Goal: Communication & Community: Answer question/provide support

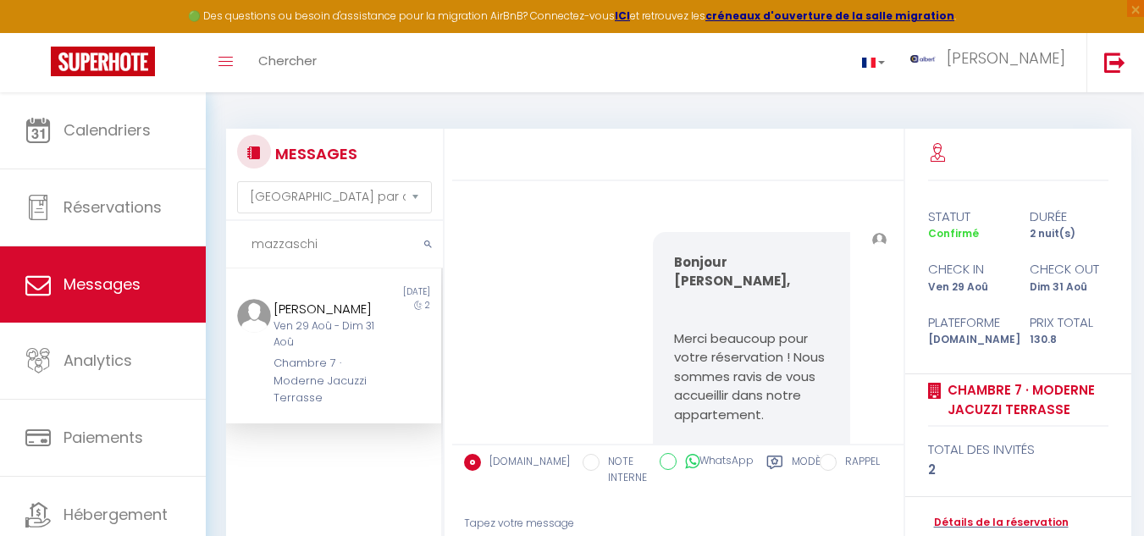
select select "message"
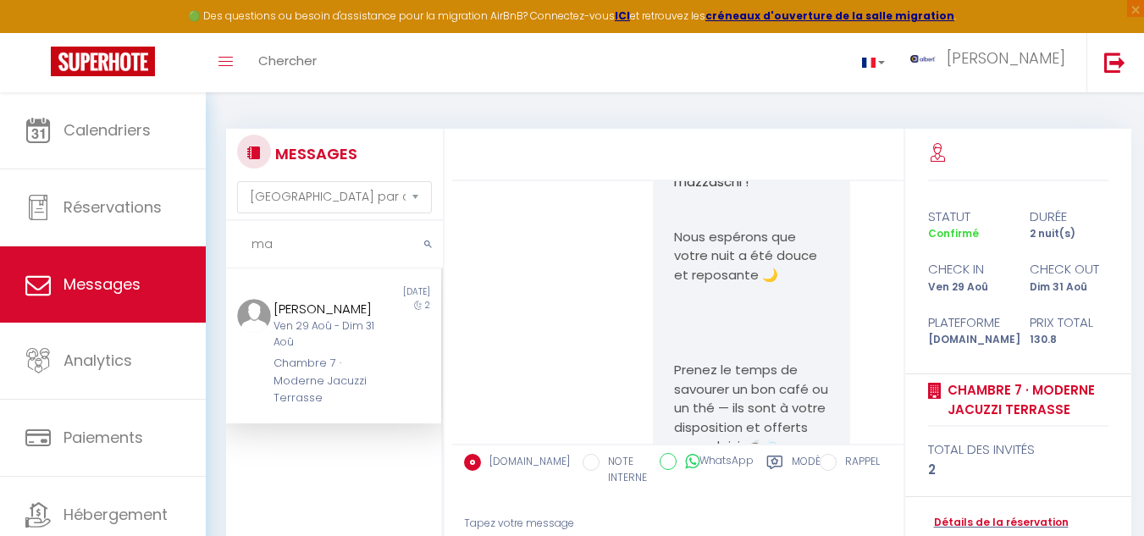
type input "m"
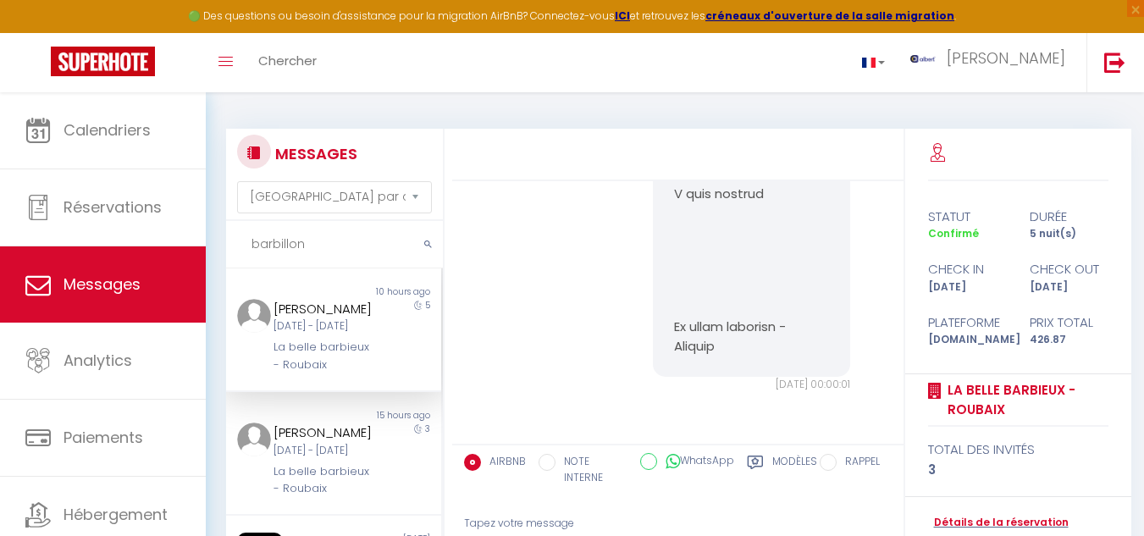
scroll to position [4868, 0]
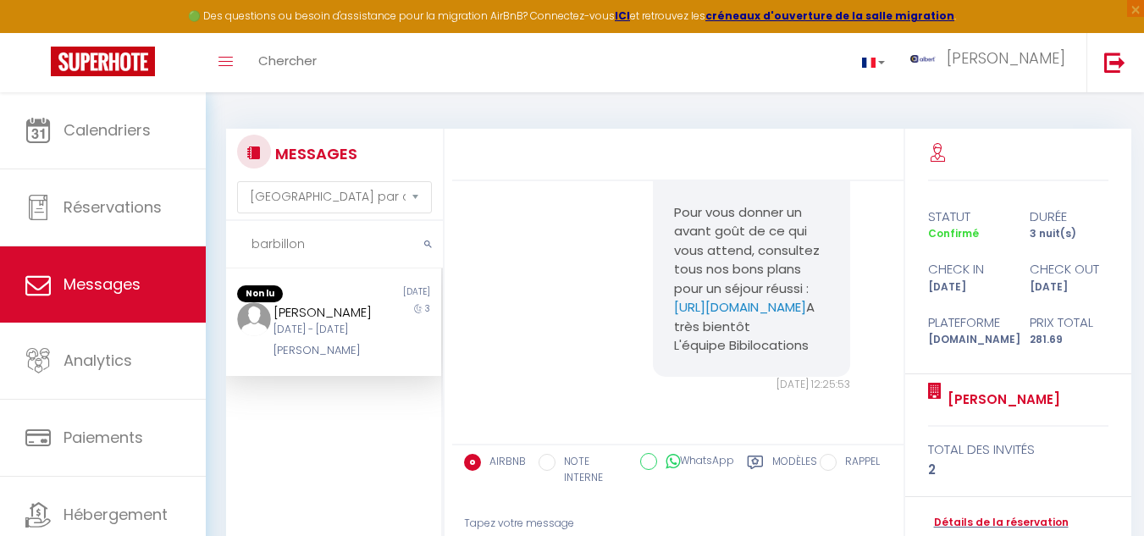
click at [352, 359] on div "[PERSON_NAME]" at bounding box center [325, 350] width 103 height 17
drag, startPoint x: 250, startPoint y: 379, endPoint x: 352, endPoint y: 377, distance: 102.5
click at [352, 360] on div "Jacques Barbillon Mar 16 Sep - Ven 19 Sep Ty Dany 3" at bounding box center [333, 331] width 215 height 58
click at [360, 359] on div "[PERSON_NAME]" at bounding box center [325, 350] width 103 height 17
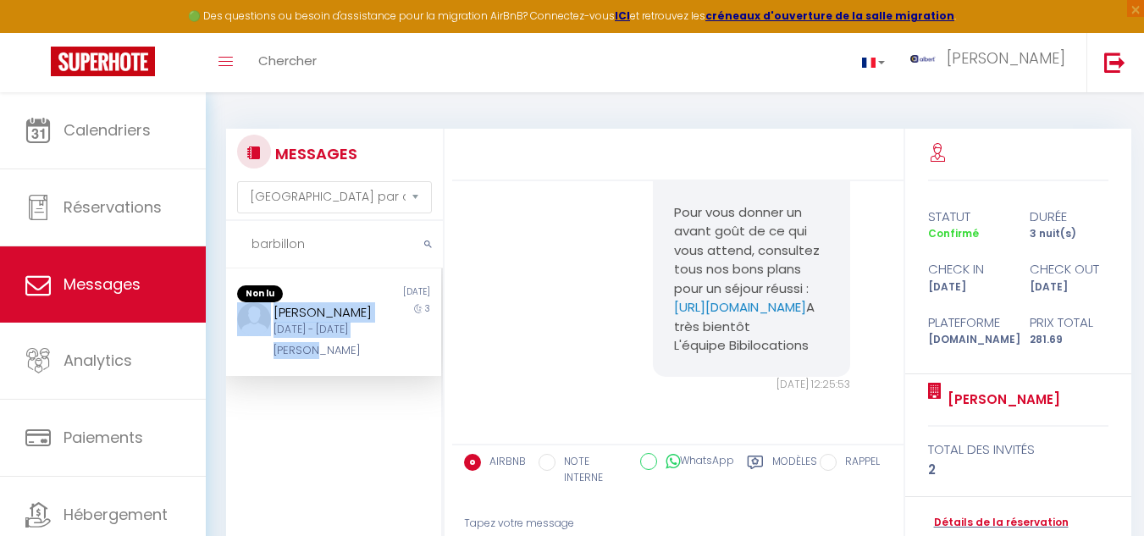
drag, startPoint x: 263, startPoint y: 387, endPoint x: 327, endPoint y: 385, distance: 63.5
click at [327, 360] on div "Jacques Barbillon Mar 16 Sep - Ven 19 Sep Ty Dany 3" at bounding box center [333, 331] width 215 height 58
click at [369, 360] on div "Jacques Barbillon Mar 16 Sep - Ven 19 Sep Ty Dany" at bounding box center [324, 331] width 125 height 58
drag, startPoint x: 270, startPoint y: 388, endPoint x: 338, endPoint y: 381, distance: 68.1
click at [338, 360] on div "Jacques Barbillon Mar 16 Sep - Ven 19 Sep Ty Dany 3" at bounding box center [333, 331] width 215 height 58
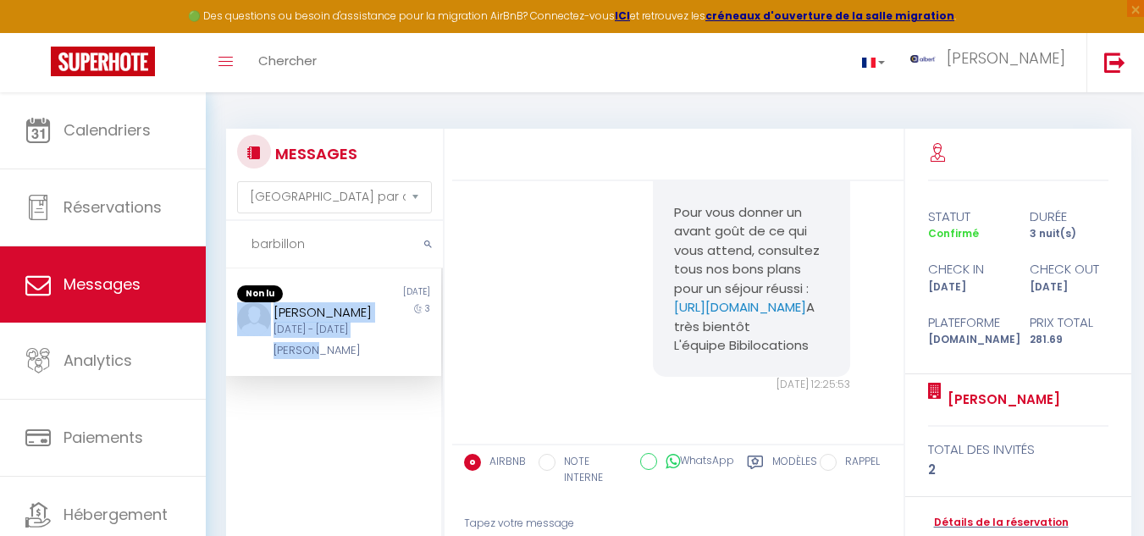
drag, startPoint x: 338, startPoint y: 381, endPoint x: 320, endPoint y: 394, distance: 21.9
click at [329, 359] on div "[PERSON_NAME]" at bounding box center [325, 350] width 103 height 17
drag, startPoint x: 263, startPoint y: 385, endPoint x: 336, endPoint y: 379, distance: 73.1
click at [336, 360] on div "Jacques Barbillon Mar 16 Sep - Ven 19 Sep Ty Dany" at bounding box center [324, 331] width 125 height 58
copy div "[PERSON_NAME]"
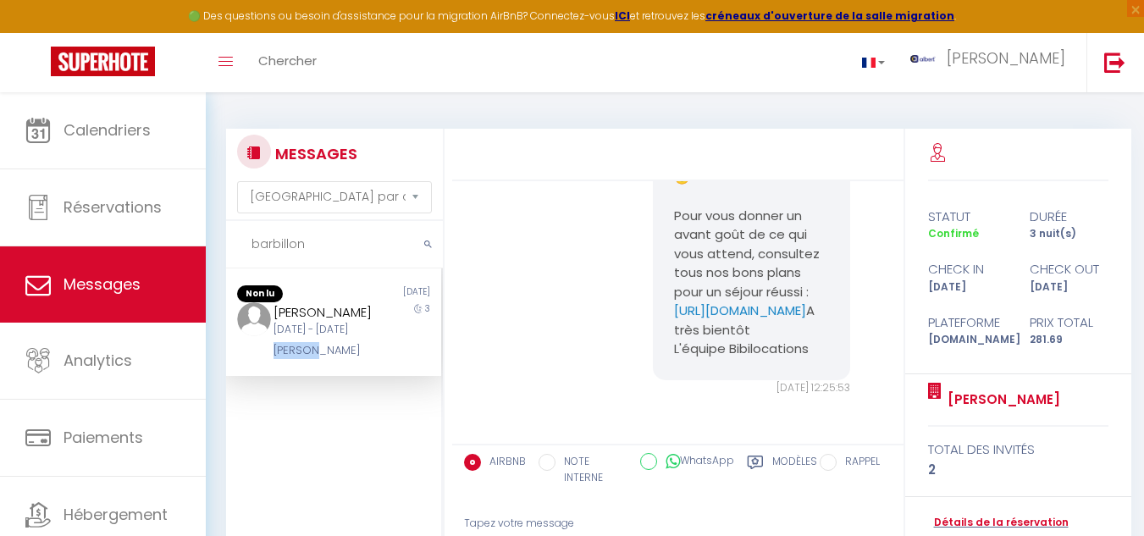
scroll to position [4445, 0]
drag, startPoint x: 661, startPoint y: 383, endPoint x: 804, endPoint y: 411, distance: 145.8
copy pre "https://superhote.com/applink/p/pkz4zOcy"
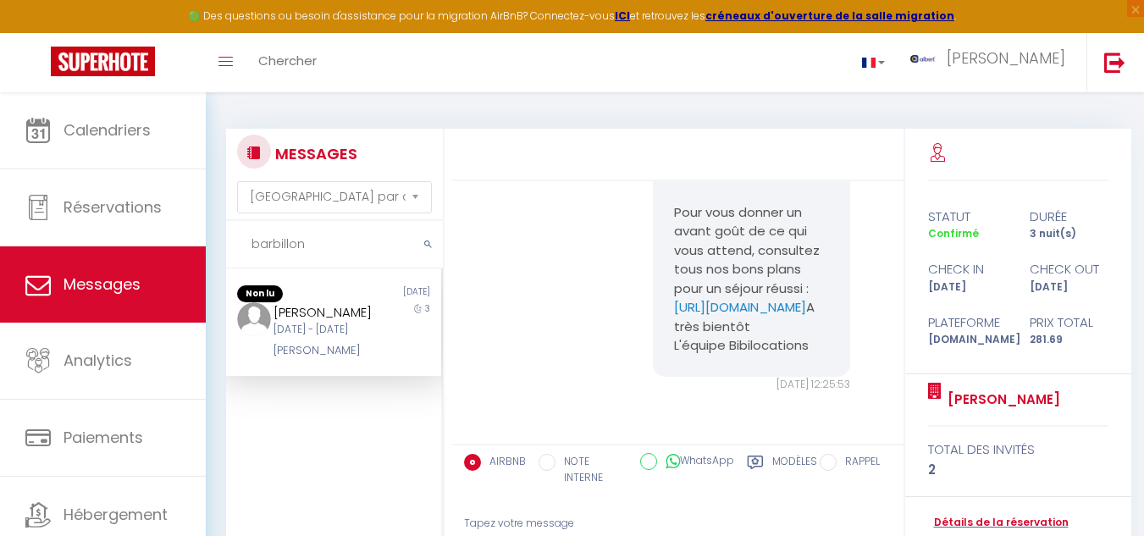
drag, startPoint x: 665, startPoint y: 218, endPoint x: 810, endPoint y: 373, distance: 212.1
copy pre "Cher Jacques Votre séjour à Ty Dany à Crozon commence bientôt et nous sommes im…"
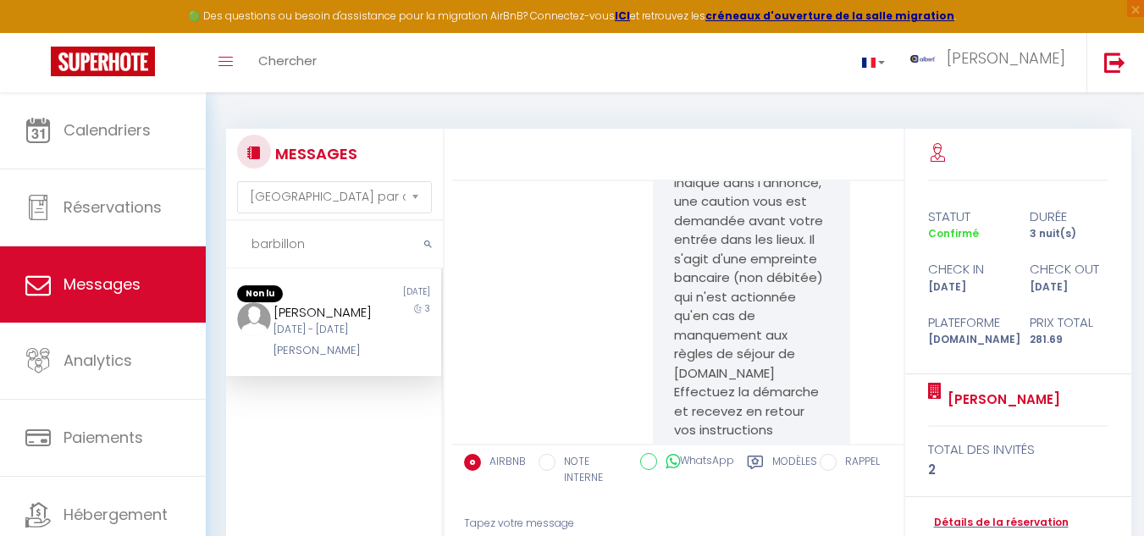
click at [317, 247] on input "barbillon" at bounding box center [334, 244] width 217 height 47
type input "b"
click at [317, 247] on input "kk" at bounding box center [334, 244] width 217 height 47
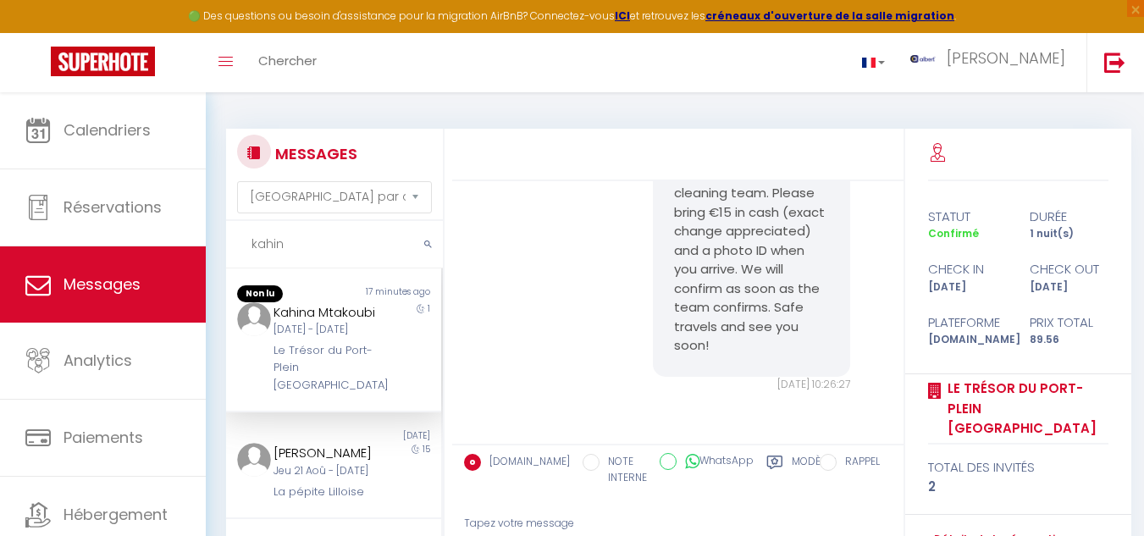
scroll to position [4955, 0]
type input "kahina"
click at [375, 385] on div "Kahina Mtakoubi Jeu 11 Sep - Ven 12 Sep Le Trésor du Port- Plein Coeur du Vieux…" at bounding box center [324, 348] width 125 height 92
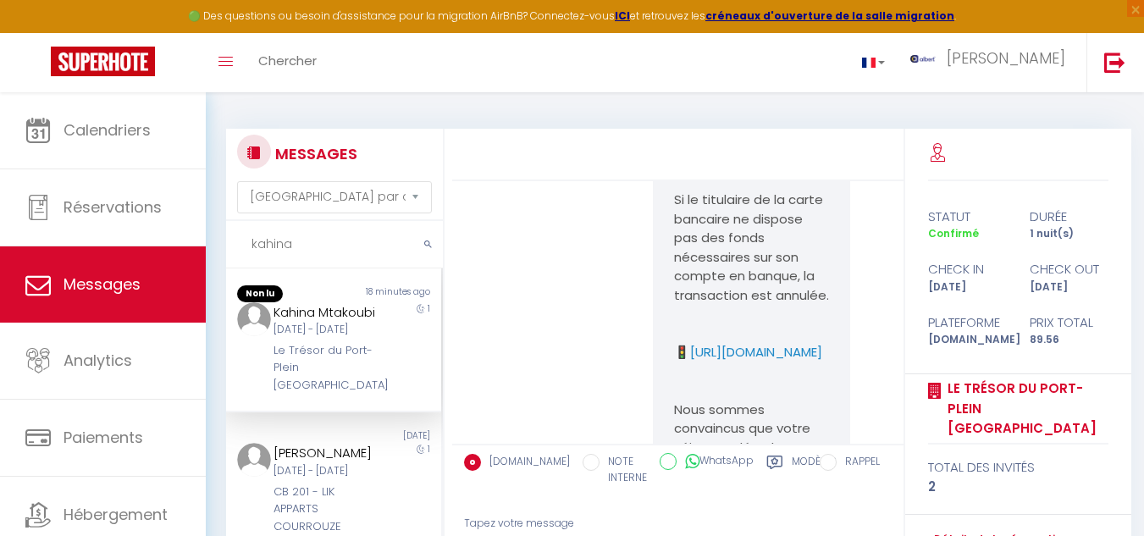
scroll to position [2499, 0]
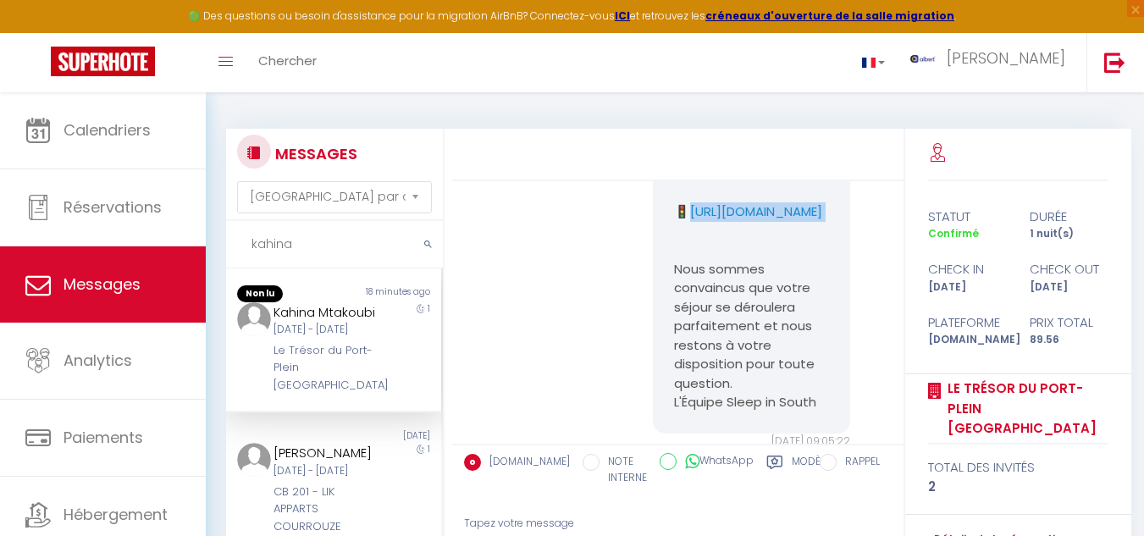
drag, startPoint x: 660, startPoint y: 284, endPoint x: 805, endPoint y: 307, distance: 146.8
copy p "https://superhote.com/applink/p/RNtgLUv4"
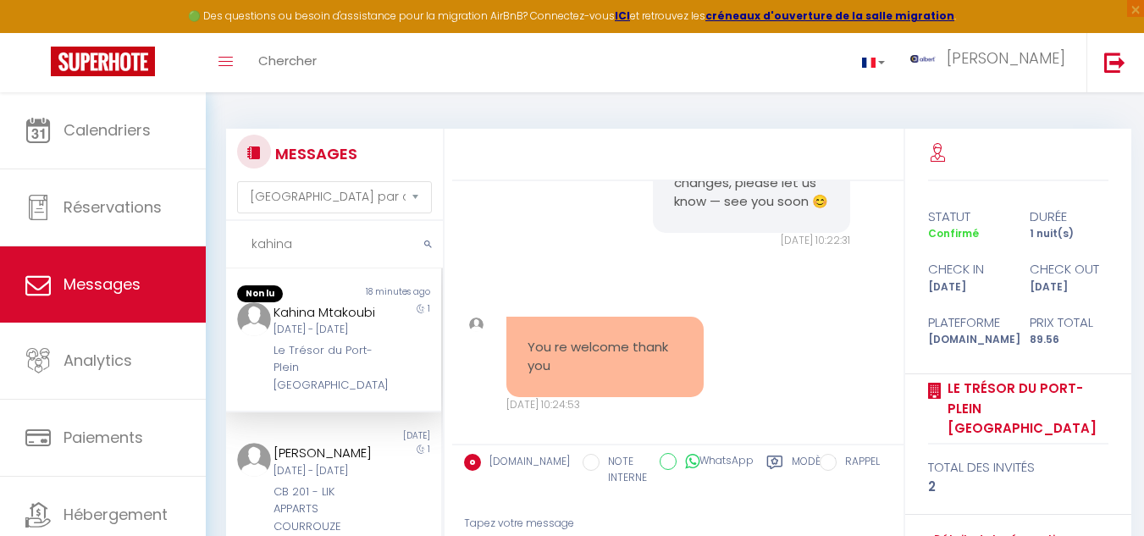
scroll to position [4616, 0]
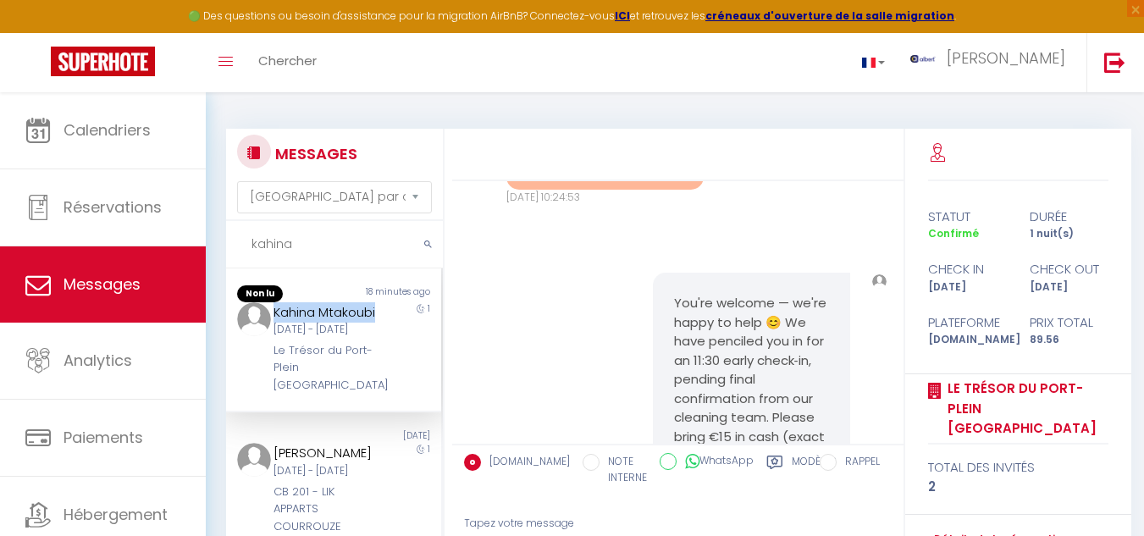
drag, startPoint x: 269, startPoint y: 308, endPoint x: 332, endPoint y: 337, distance: 69.0
click at [332, 337] on div "Kahina Mtakoubi Jeu 11 Sep - Ven 12 Sep Le Trésor du Port- Plein Coeur du Vieux…" at bounding box center [324, 348] width 125 height 92
copy div "Kahina Mtakoubi"
drag, startPoint x: 375, startPoint y: 311, endPoint x: 364, endPoint y: 340, distance: 30.8
click at [375, 311] on div "Kahina Mtakoubi Jeu 11 Sep - Ven 12 Sep Le Trésor du Port- Plein Coeur du Vieux…" at bounding box center [324, 348] width 125 height 92
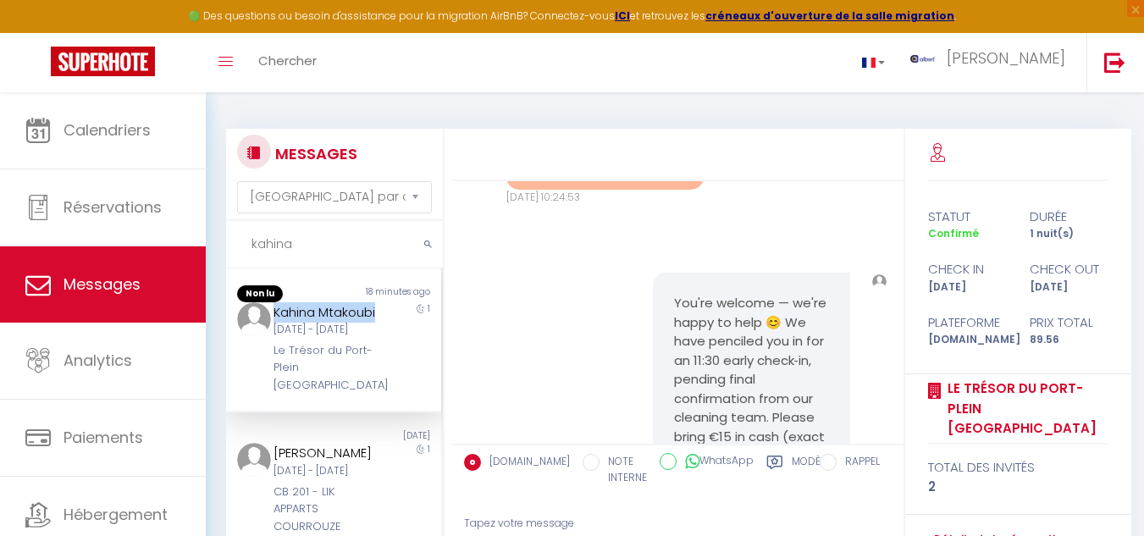
drag, startPoint x: 271, startPoint y: 313, endPoint x: 334, endPoint y: 335, distance: 66.4
click at [334, 323] on div "Kahina Mtakoubi" at bounding box center [325, 312] width 103 height 20
click at [514, 240] on div "You re welcome thank you Jeu 11 Sep. 2025 - 10:24:53 Note Sms You re welcome th…" at bounding box center [678, 157] width 440 height 164
drag, startPoint x: 270, startPoint y: 308, endPoint x: 278, endPoint y: 322, distance: 15.5
click at [276, 322] on div "Kahina Mtakoubi Jeu 11 Sep - Ven 12 Sep Le Trésor du Port- Plein Coeur du Vieux…" at bounding box center [324, 348] width 125 height 92
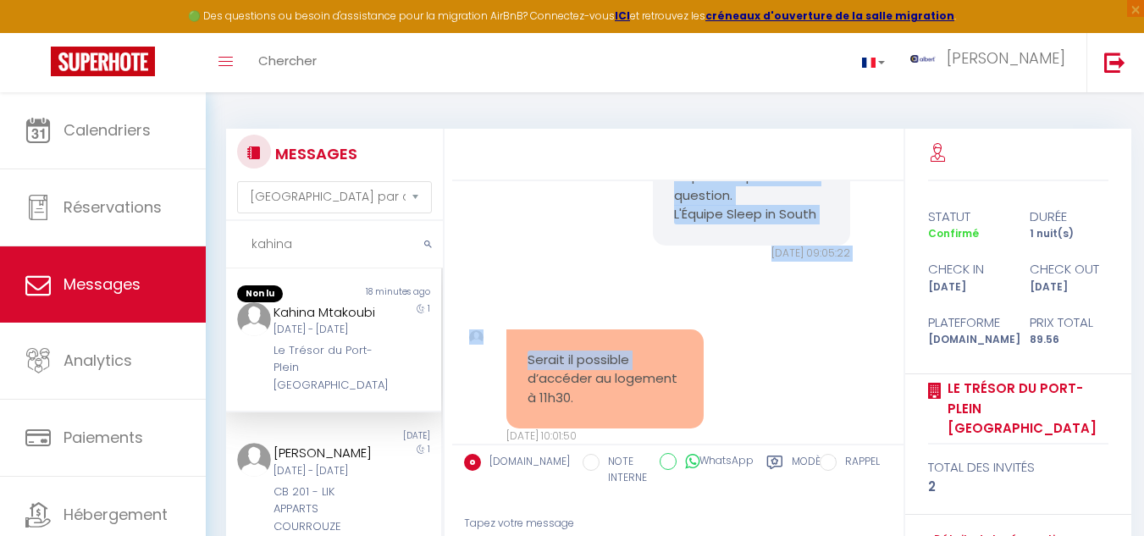
scroll to position [2693, 0]
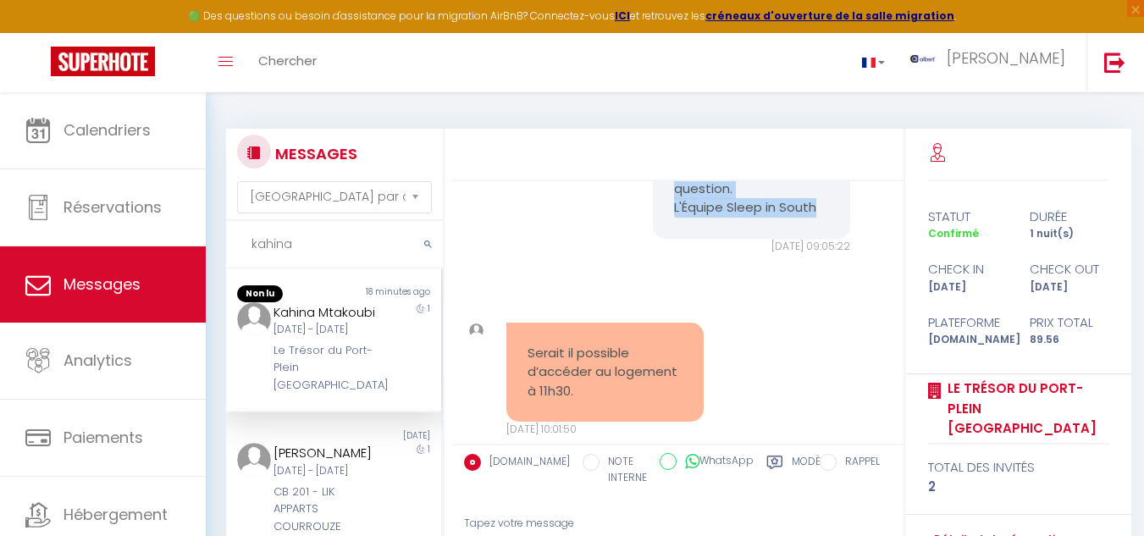
drag, startPoint x: 661, startPoint y: 370, endPoint x: 817, endPoint y: 327, distance: 162.5
copy pre "Bonjour Kahina 💫, Nous sommes ravis de vous accueillir ! 👮‍♂️ Afin de protéger …"
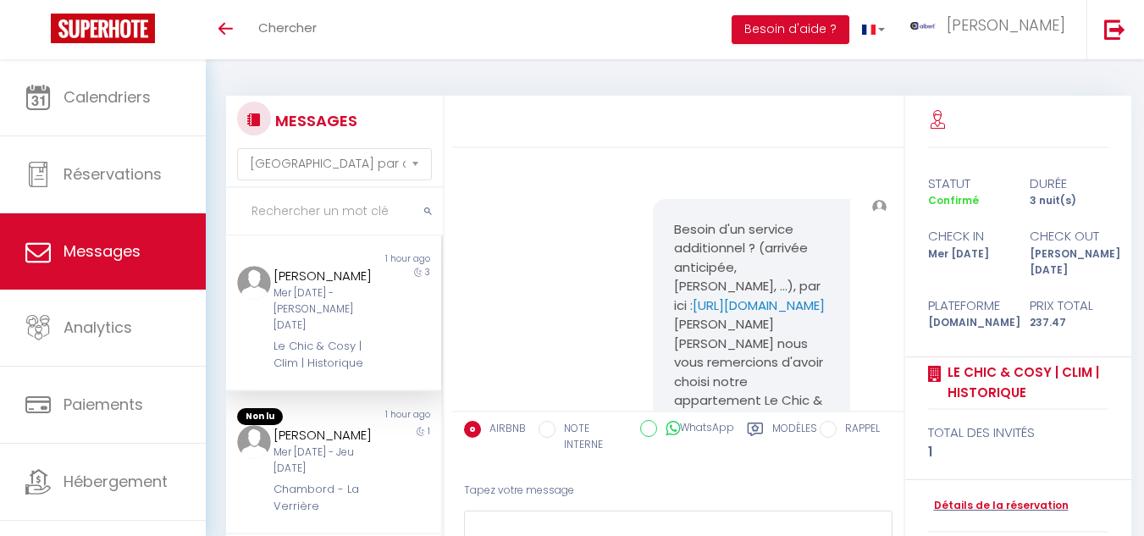
select select "message"
